Goal: Find specific page/section: Find specific page/section

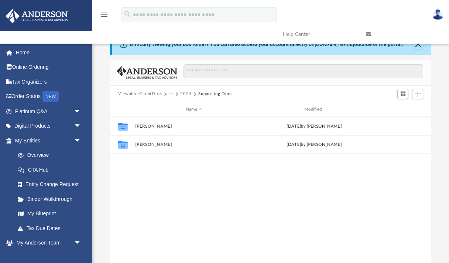
scroll to position [168, 322]
click at [147, 93] on button "Viewable-ClientDocs" at bounding box center [140, 94] width 44 height 7
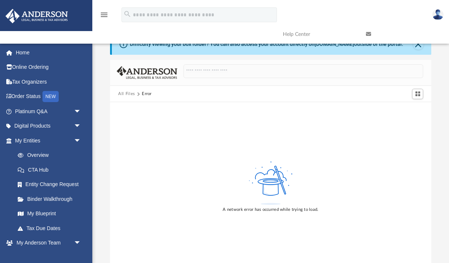
click at [123, 93] on button "All Files" at bounding box center [126, 94] width 17 height 7
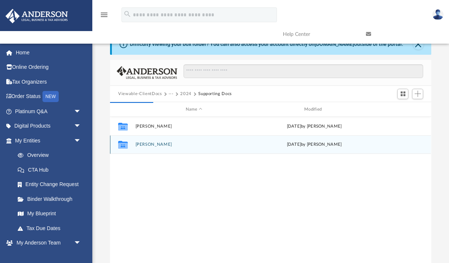
click at [153, 145] on button "Shamil Mendis" at bounding box center [194, 144] width 117 height 5
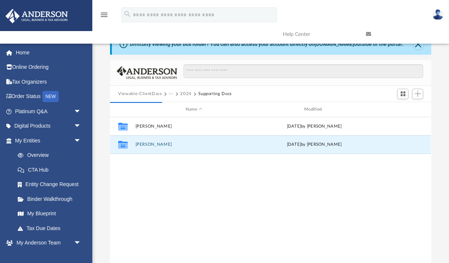
click at [152, 94] on button "Viewable-ClientDocs" at bounding box center [140, 94] width 44 height 7
click at [82, 138] on span "arrow_drop_down" at bounding box center [81, 140] width 15 height 15
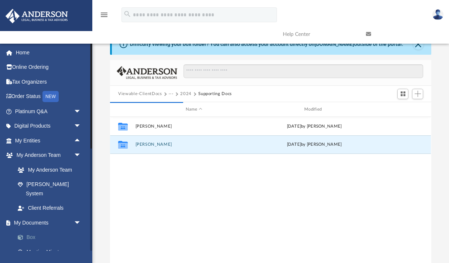
click at [32, 230] on link "Box" at bounding box center [51, 237] width 82 height 15
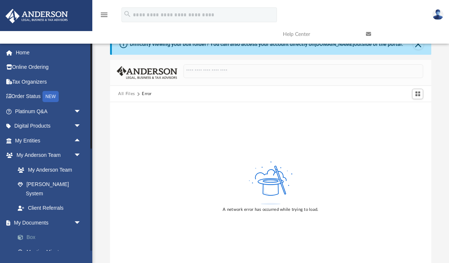
click at [32, 230] on link "Box" at bounding box center [51, 237] width 82 height 15
click at [36, 244] on link "Meeting Minutes" at bounding box center [51, 251] width 82 height 15
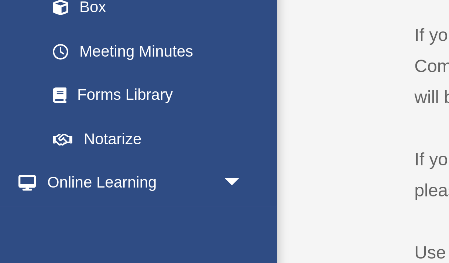
scroll to position [96, 0]
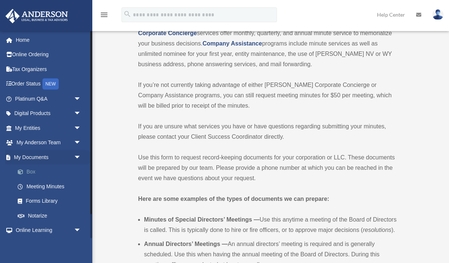
click at [33, 170] on link "Box" at bounding box center [51, 171] width 82 height 15
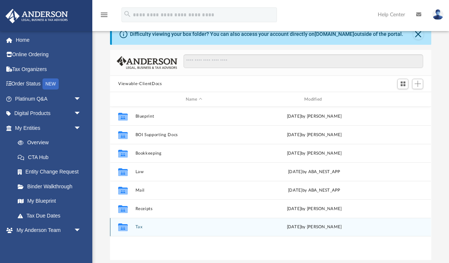
scroll to position [31, 0]
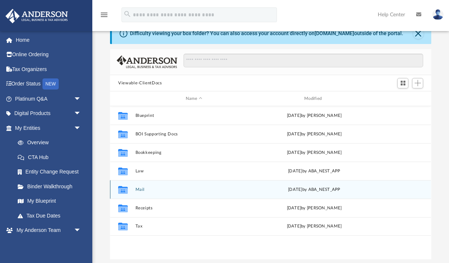
click at [141, 188] on button "Mail" at bounding box center [194, 189] width 117 height 5
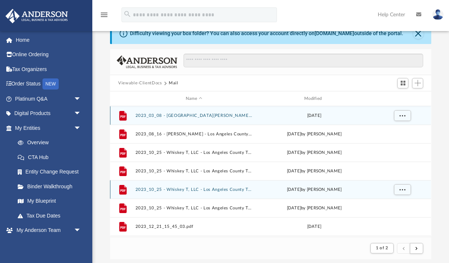
scroll to position [145, 322]
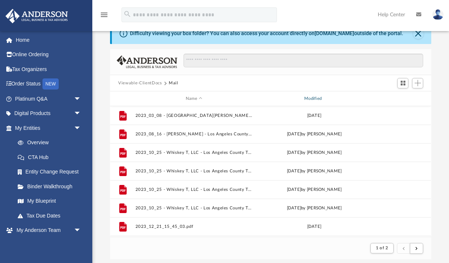
click at [321, 100] on div "Modified" at bounding box center [315, 98] width 118 height 7
click at [316, 99] on div "Modified" at bounding box center [315, 98] width 118 height 7
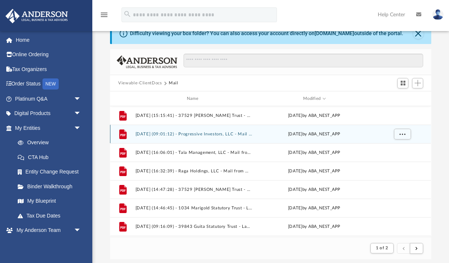
click at [213, 133] on button "2025.08.11 (09:01:12) - Progressive Investors, LLC - Mail from LACDA.pdf" at bounding box center [194, 134] width 117 height 5
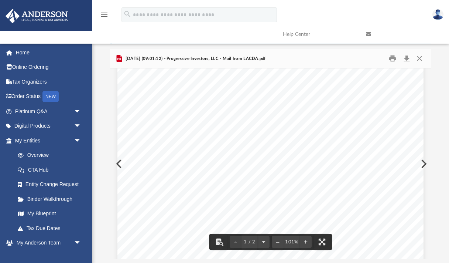
scroll to position [31, 0]
click at [420, 60] on button "Close" at bounding box center [419, 58] width 13 height 11
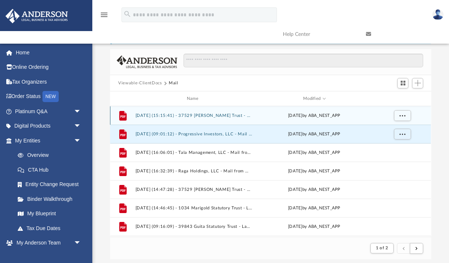
click at [158, 115] on button "2025.08.21 (15:15:41) - 37529 Patricia Statutory Trust - Mail from Pacific Spec…" at bounding box center [194, 115] width 117 height 5
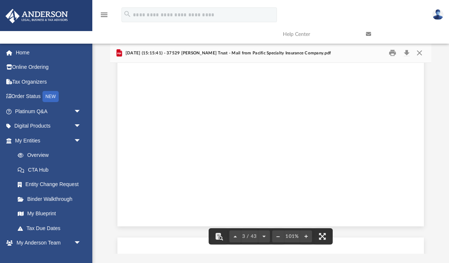
scroll to position [0, 0]
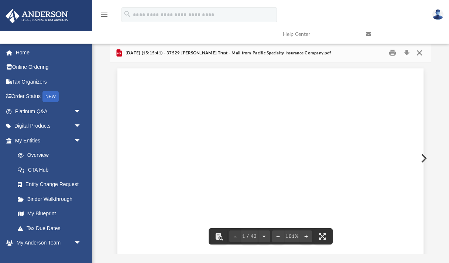
click at [417, 51] on button "Close" at bounding box center [419, 52] width 13 height 11
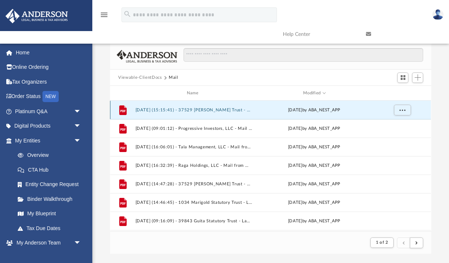
click at [160, 109] on button "2025.08.21 (15:15:41) - 37529 Patricia Statutory Trust - Mail from Pacific Spec…" at bounding box center [194, 110] width 117 height 5
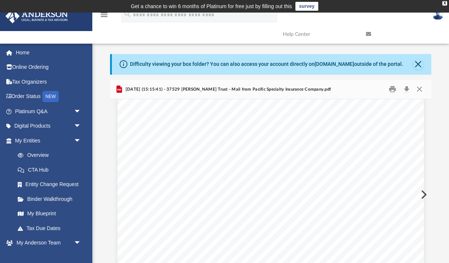
scroll to position [1264, 0]
